Goal: Task Accomplishment & Management: Use online tool/utility

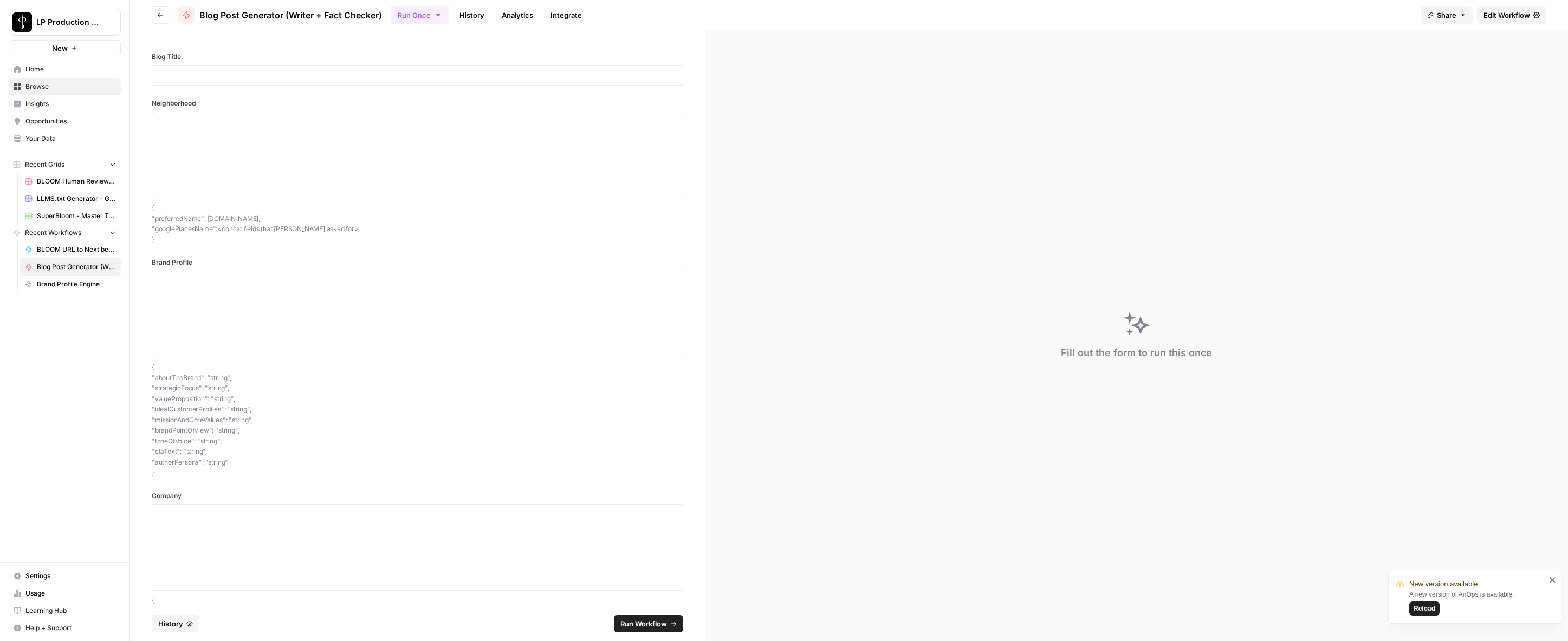
click at [161, 17] on icon "button" at bounding box center [160, 15] width 6 height 6
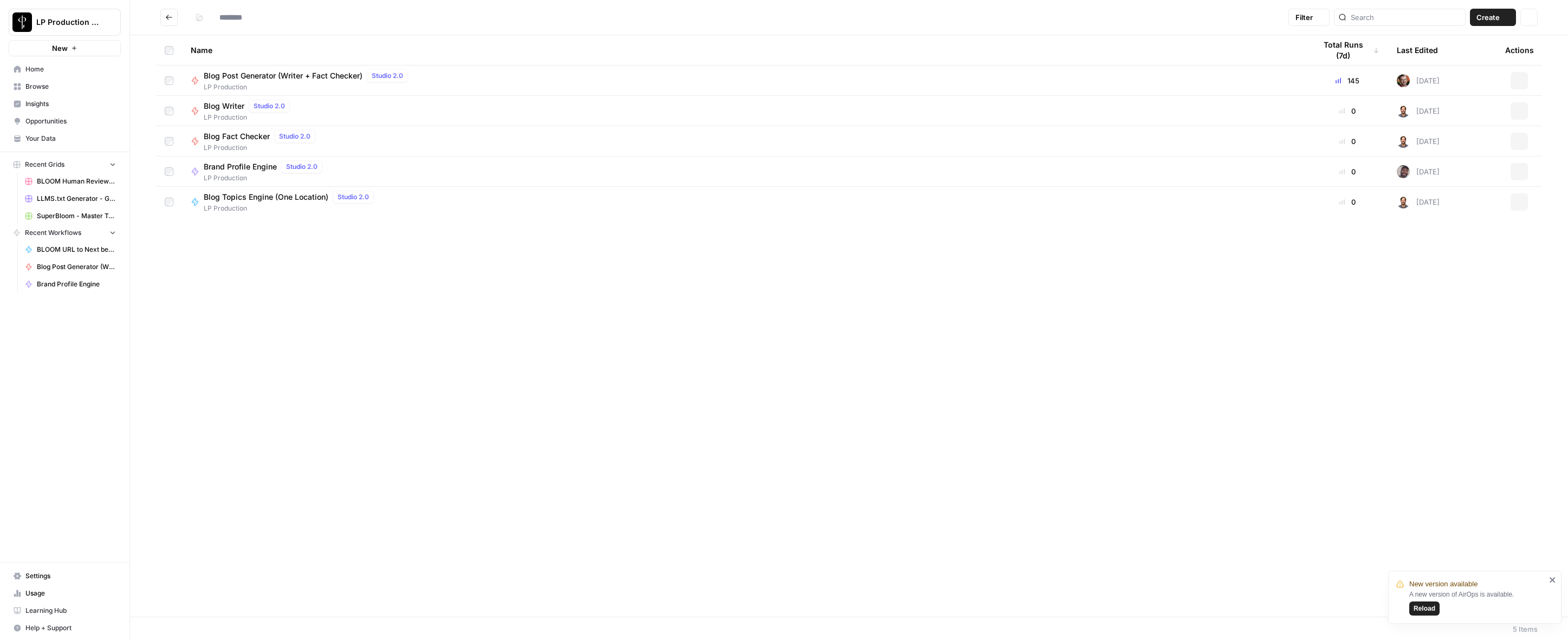
type input "**********"
click at [256, 76] on span "Blog Post Generator (Writer + Fact Checker)" at bounding box center [283, 76] width 159 height 11
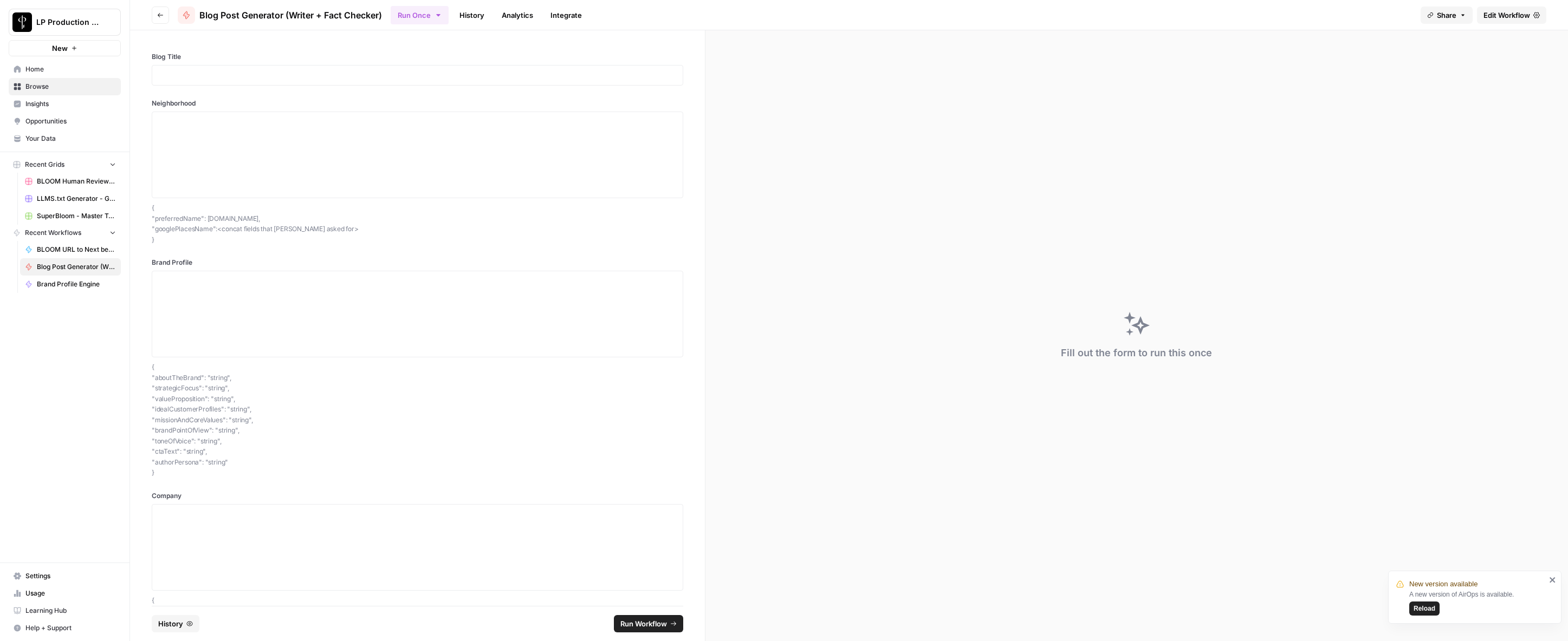
click at [1508, 16] on span "Edit Workflow" at bounding box center [1507, 15] width 47 height 11
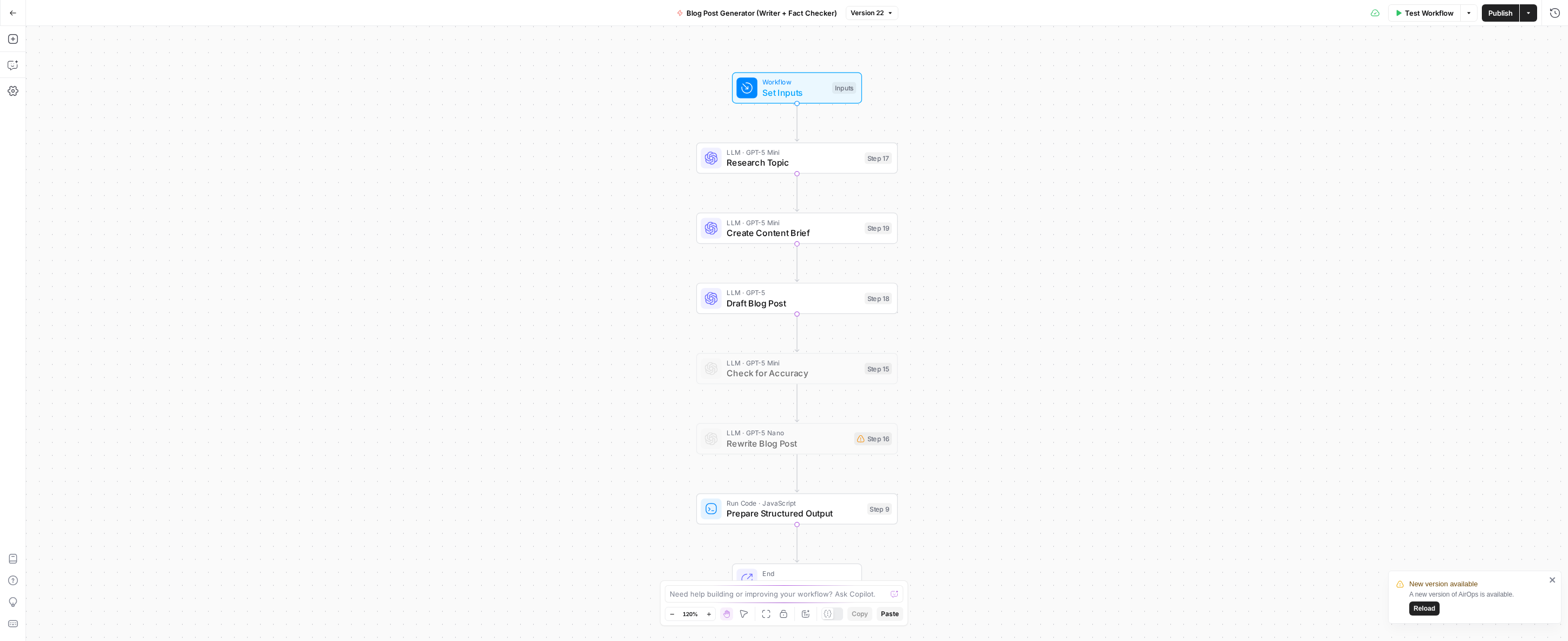
click at [878, 14] on span "Version 22" at bounding box center [868, 13] width 33 height 10
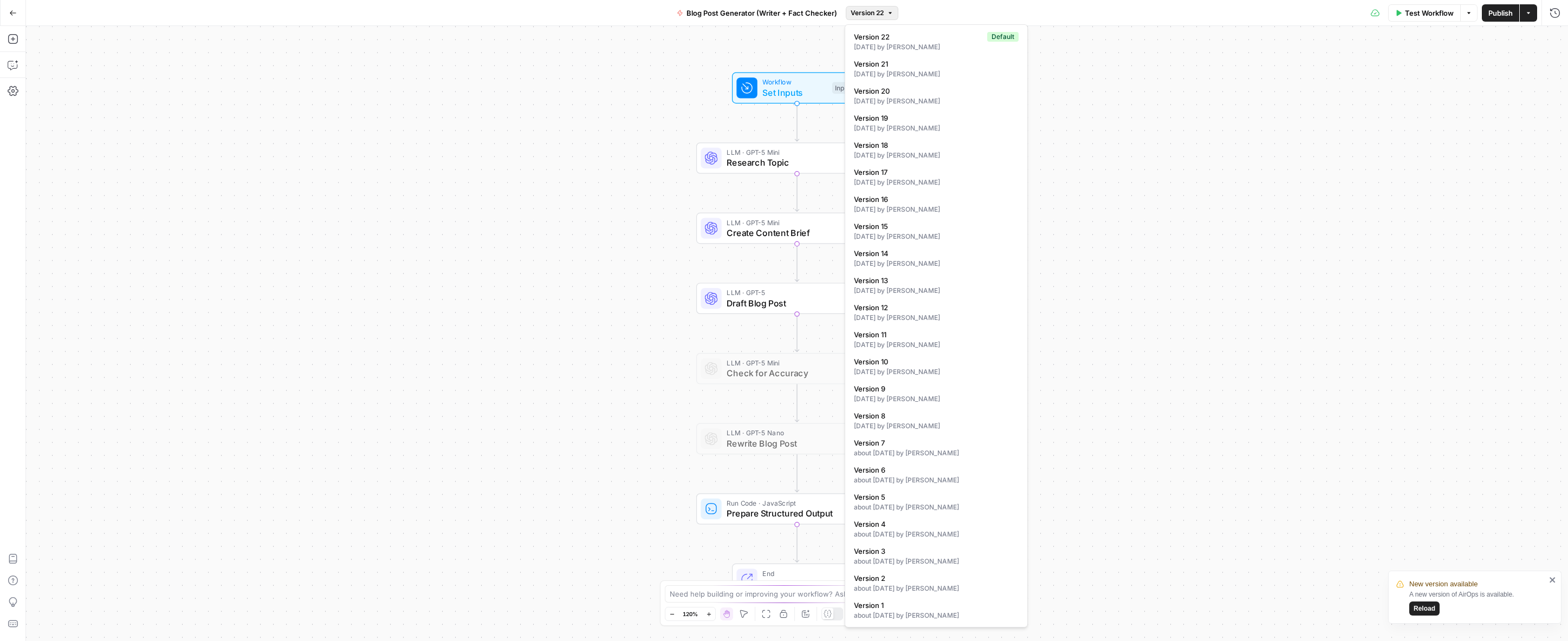
click at [1094, 17] on div "Test Workflow Options Publish Actions Run History" at bounding box center [1233, 12] width 670 height 25
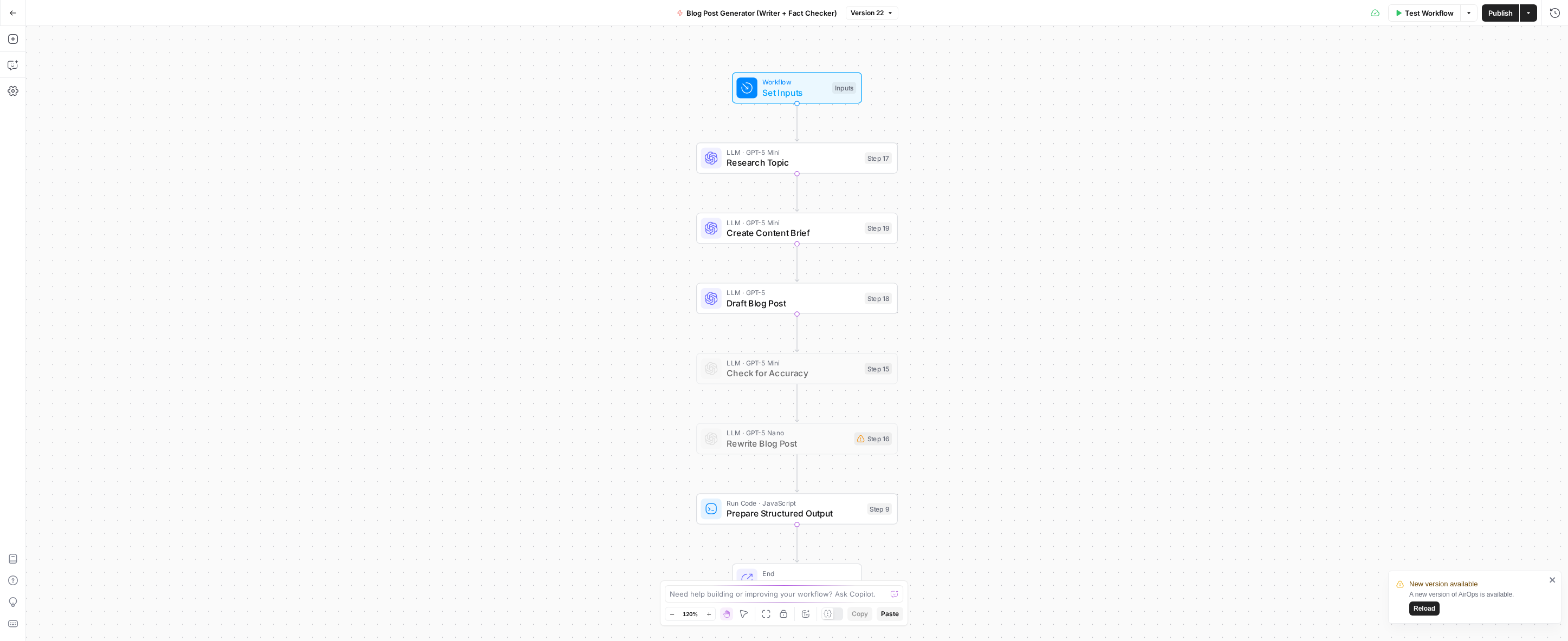
click at [1422, 608] on span "Reload" at bounding box center [1425, 609] width 22 height 10
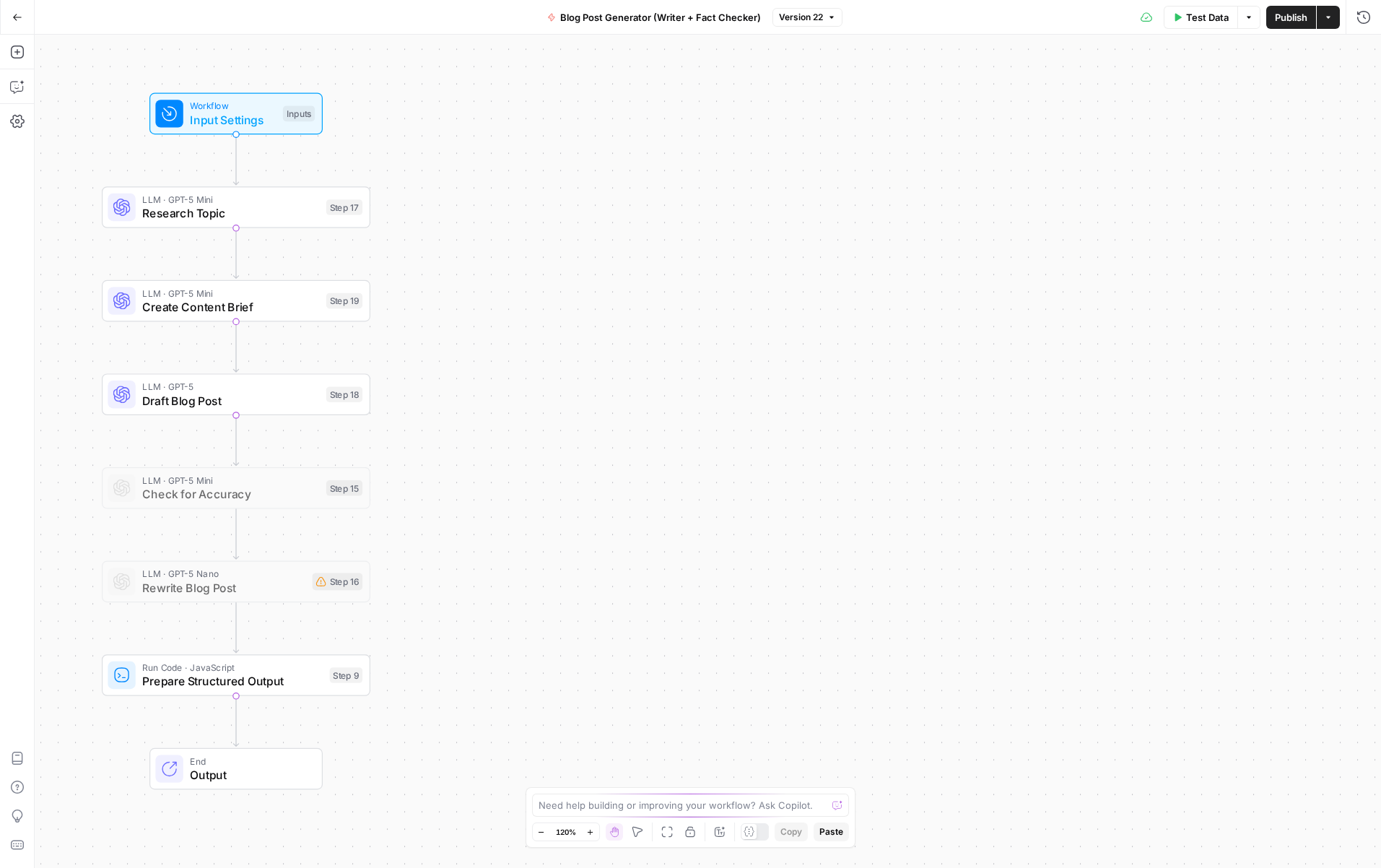
drag, startPoint x: 878, startPoint y: 317, endPoint x: 48, endPoint y: 303, distance: 830.1
click at [51, 308] on div "Workflow Input Settings Inputs LLM · GPT-5 Mini Research Topic Step 17 LLM · GP…" at bounding box center [708, 451] width 1346 height 833
